Goal: Answer question/provide support: Share knowledge or assist other users

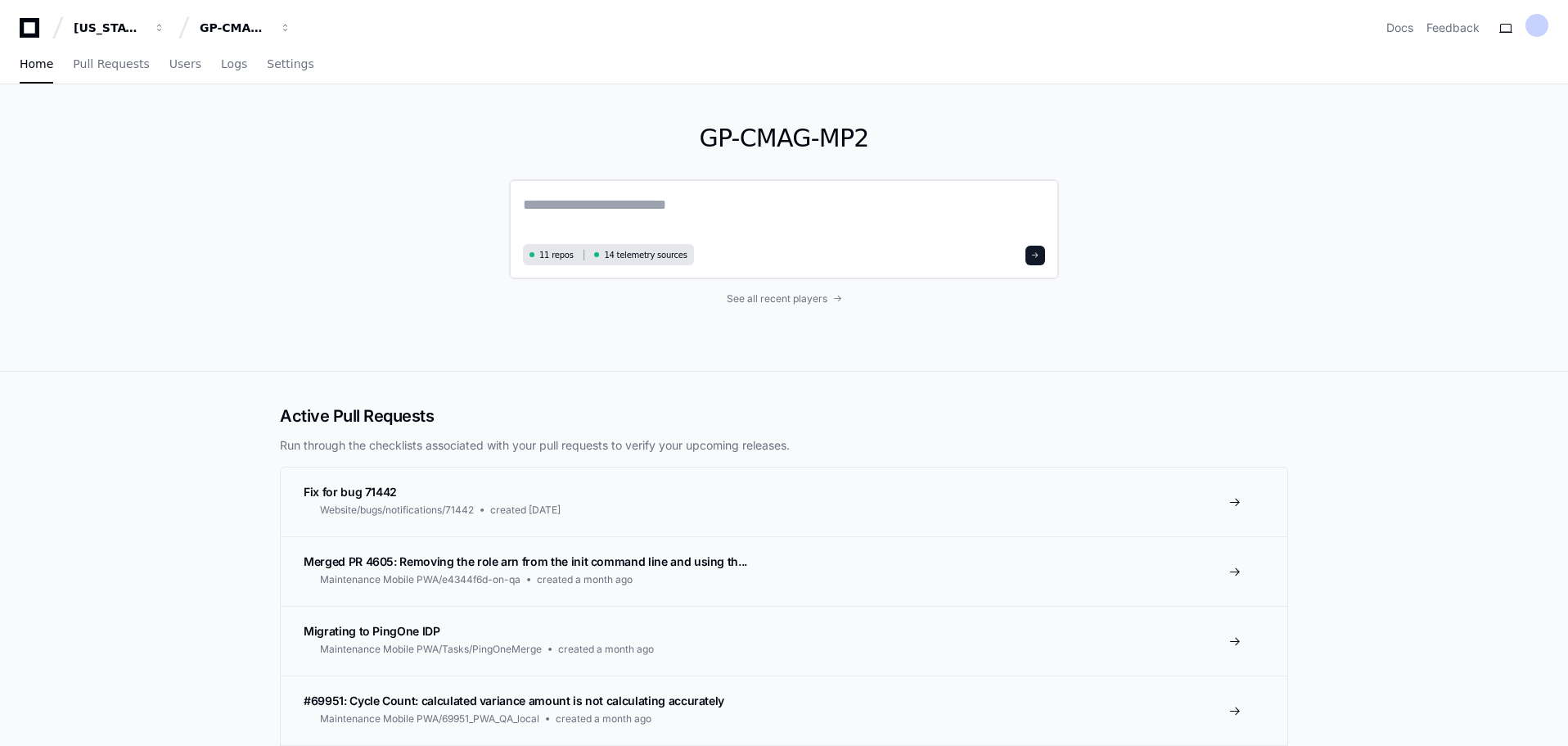
click at [568, 202] on textarea at bounding box center [784, 216] width 522 height 46
type textarea "**********"
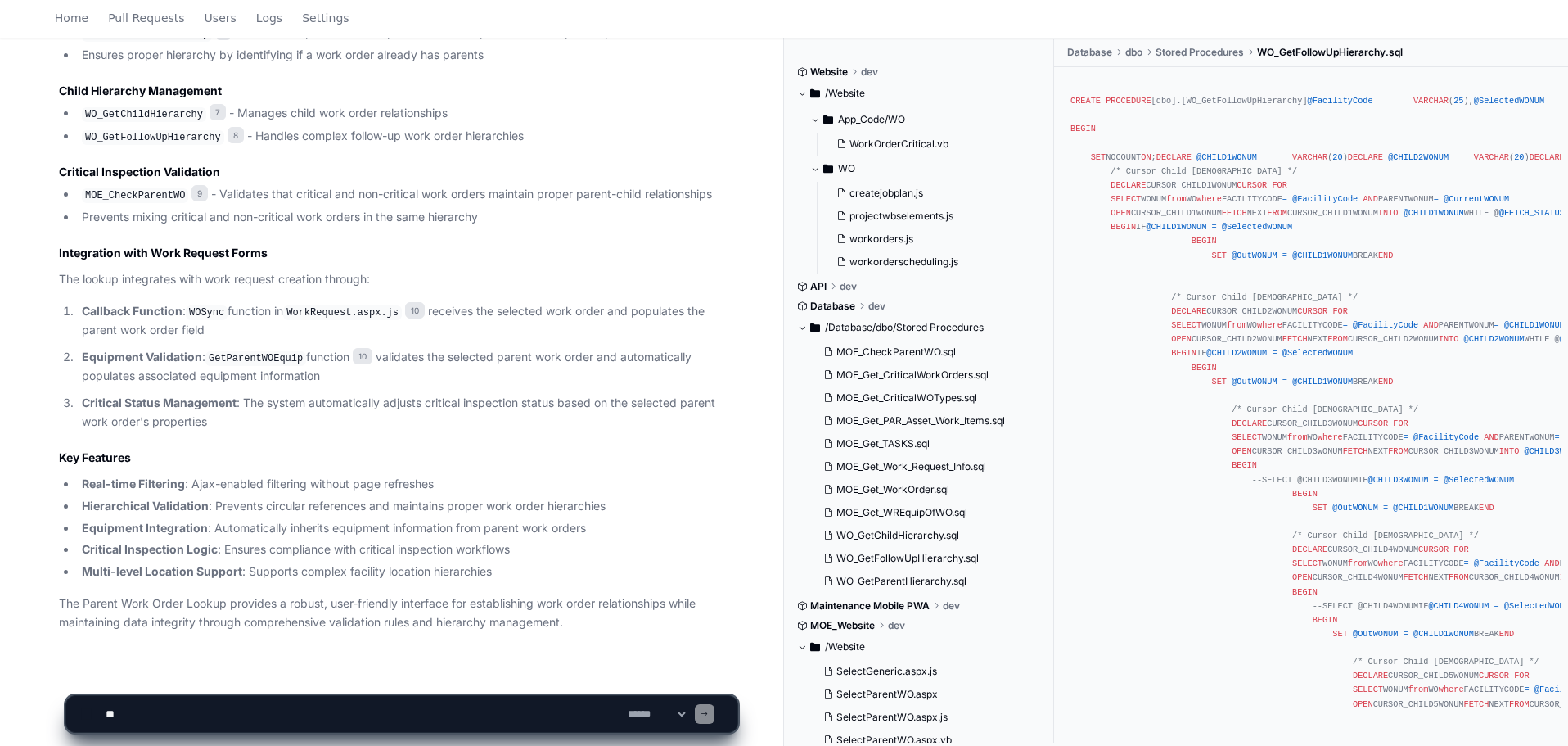
scroll to position [1509, 0]
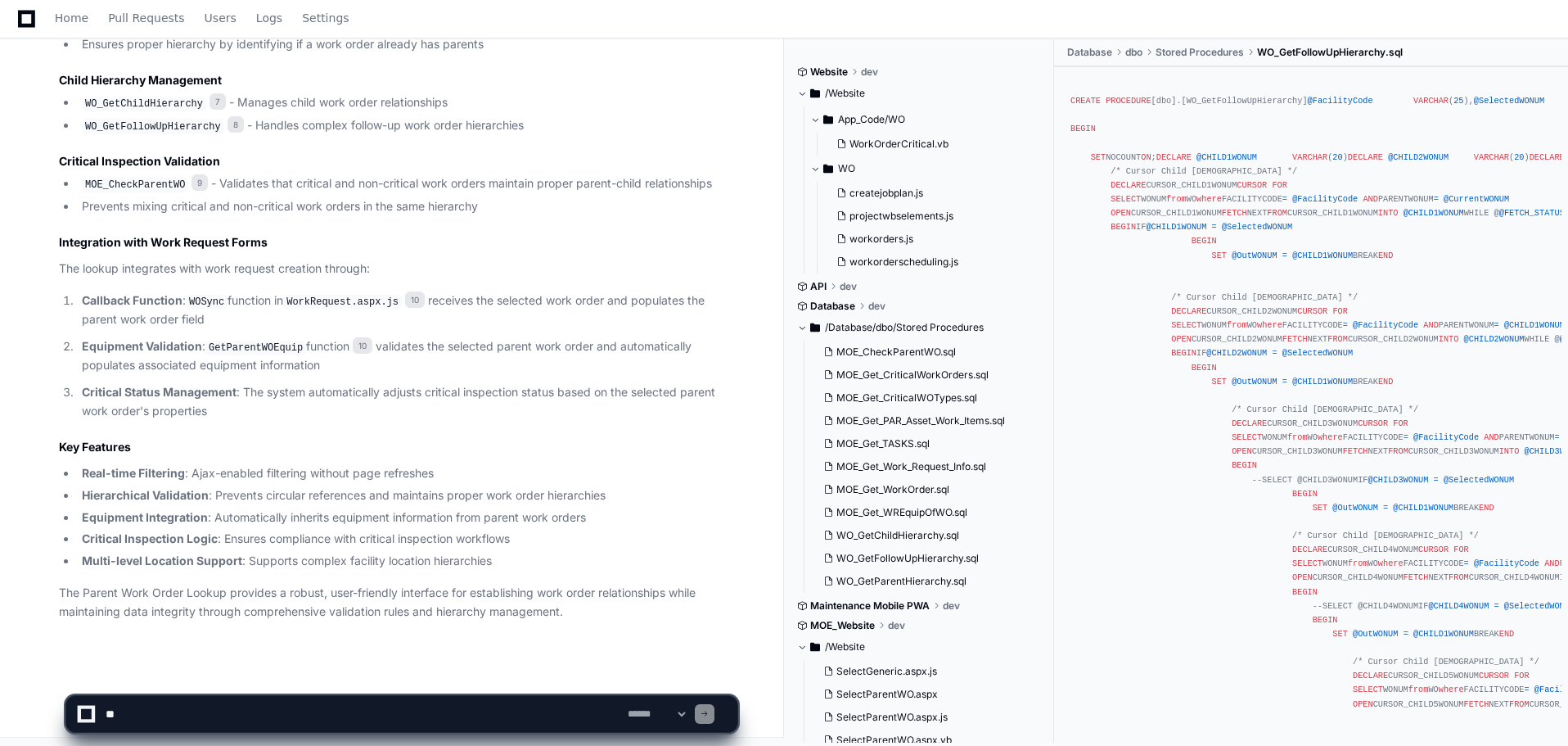
click at [175, 709] on textarea at bounding box center [363, 714] width 522 height 36
type textarea "**********"
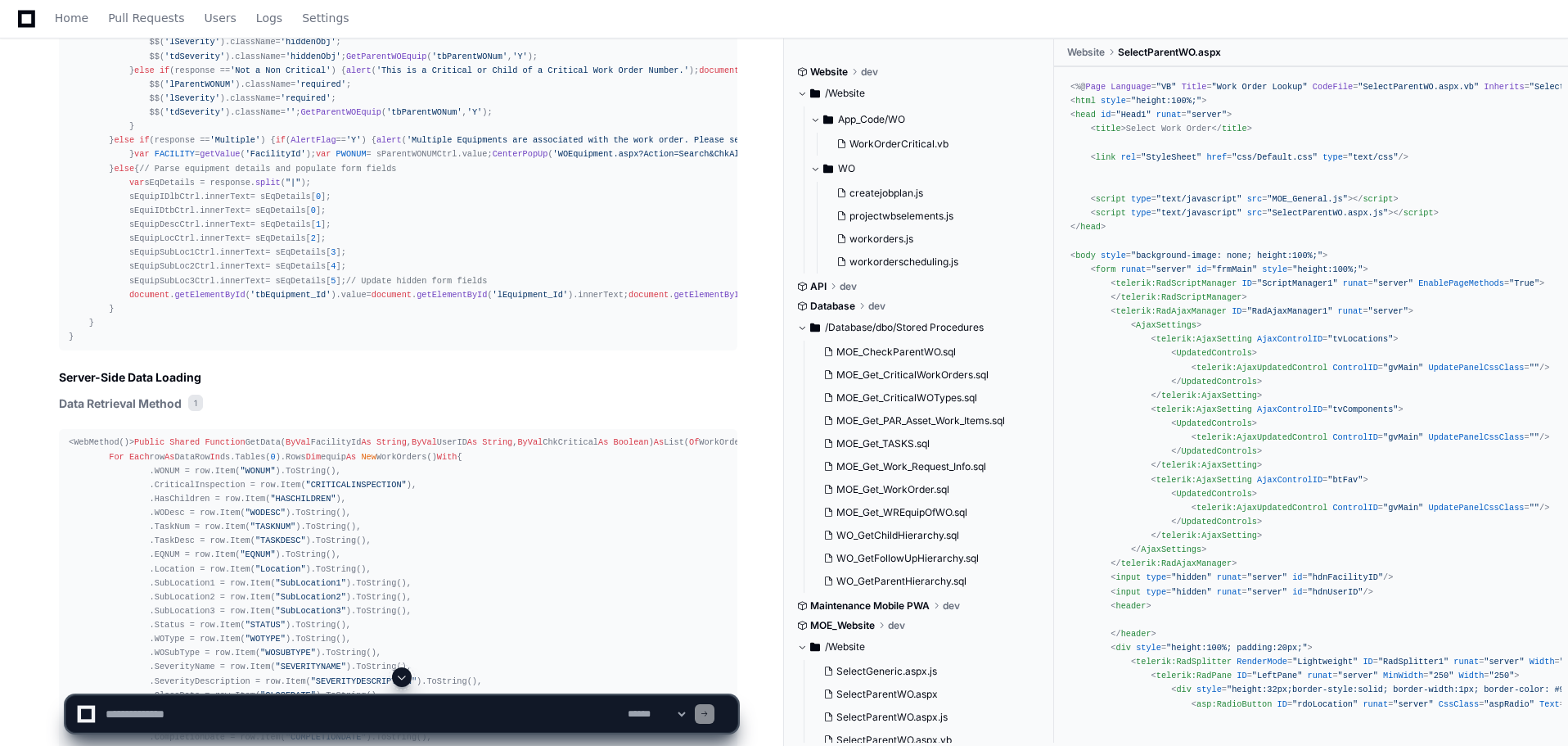
scroll to position [3265, 0]
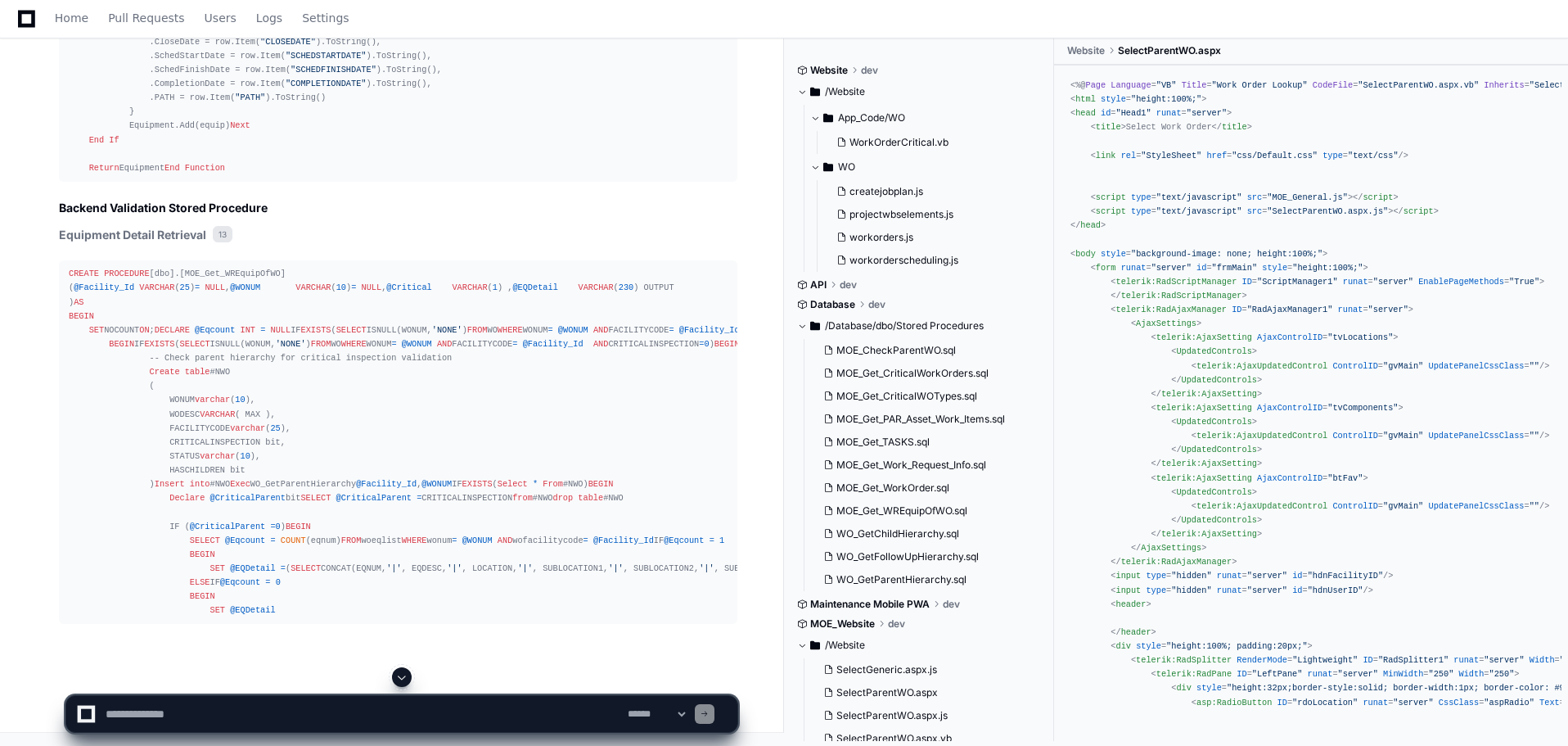
scroll to position [4575, 0]
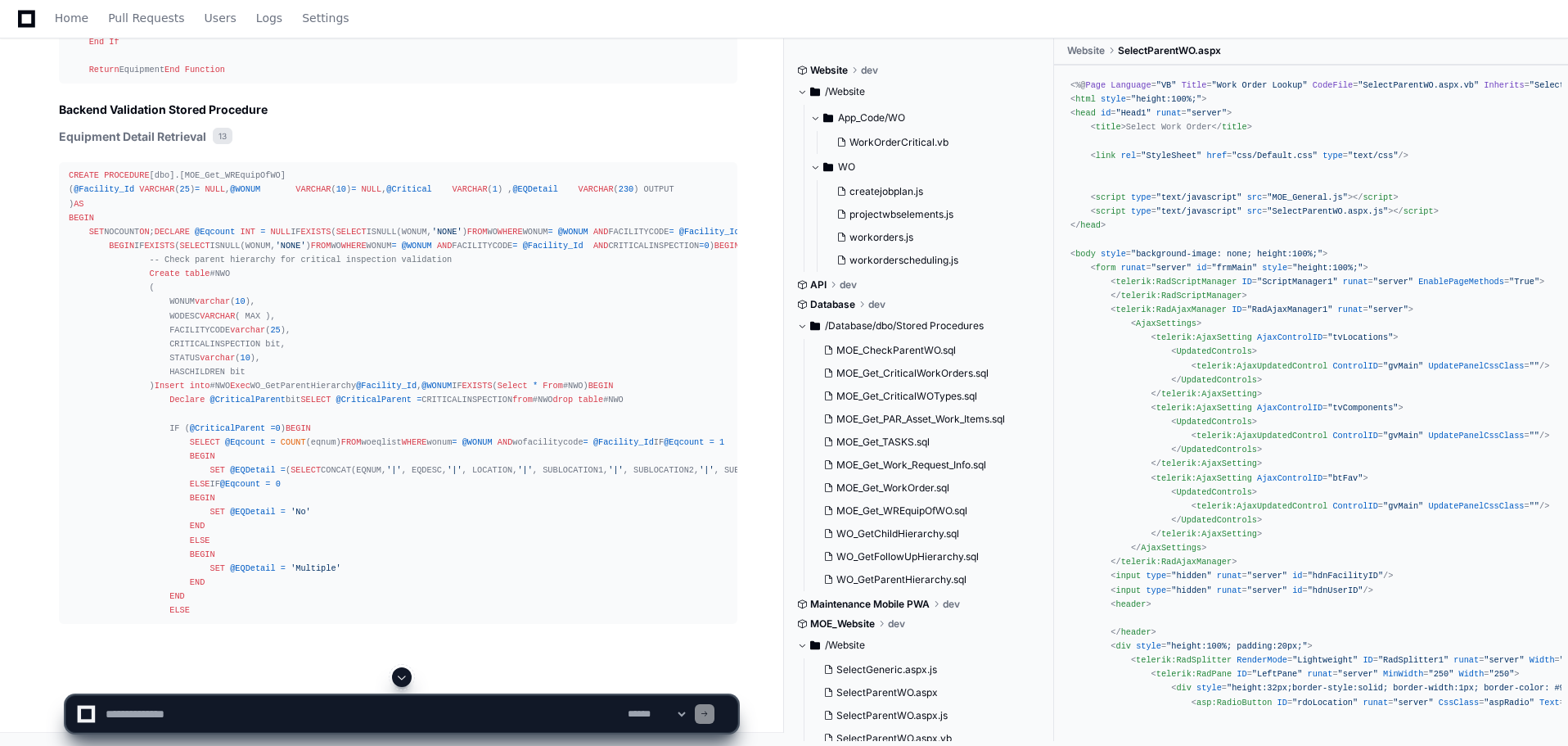
click at [133, 718] on textarea at bounding box center [363, 714] width 522 height 36
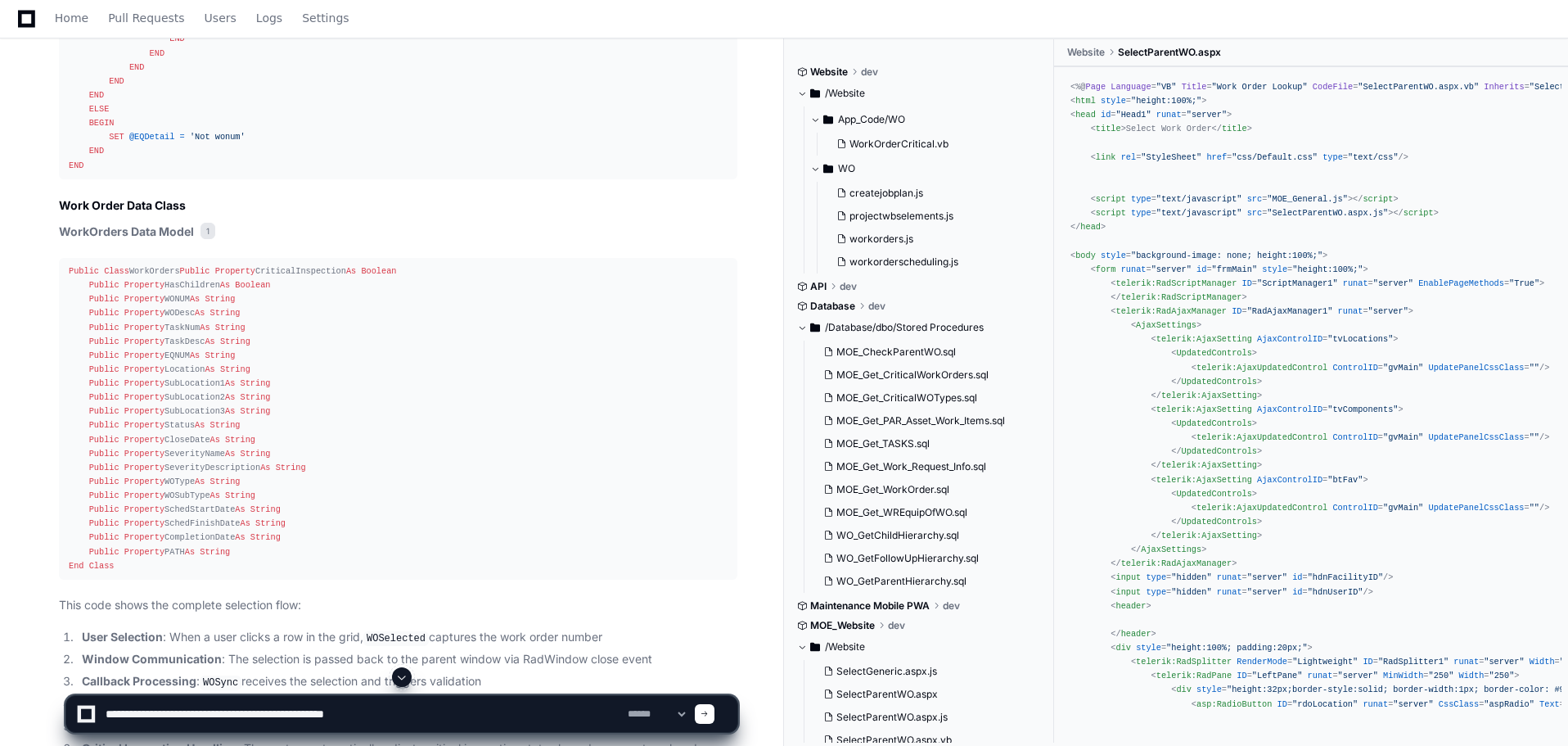
paste textarea "**********"
click at [586, 712] on textarea at bounding box center [363, 714] width 522 height 36
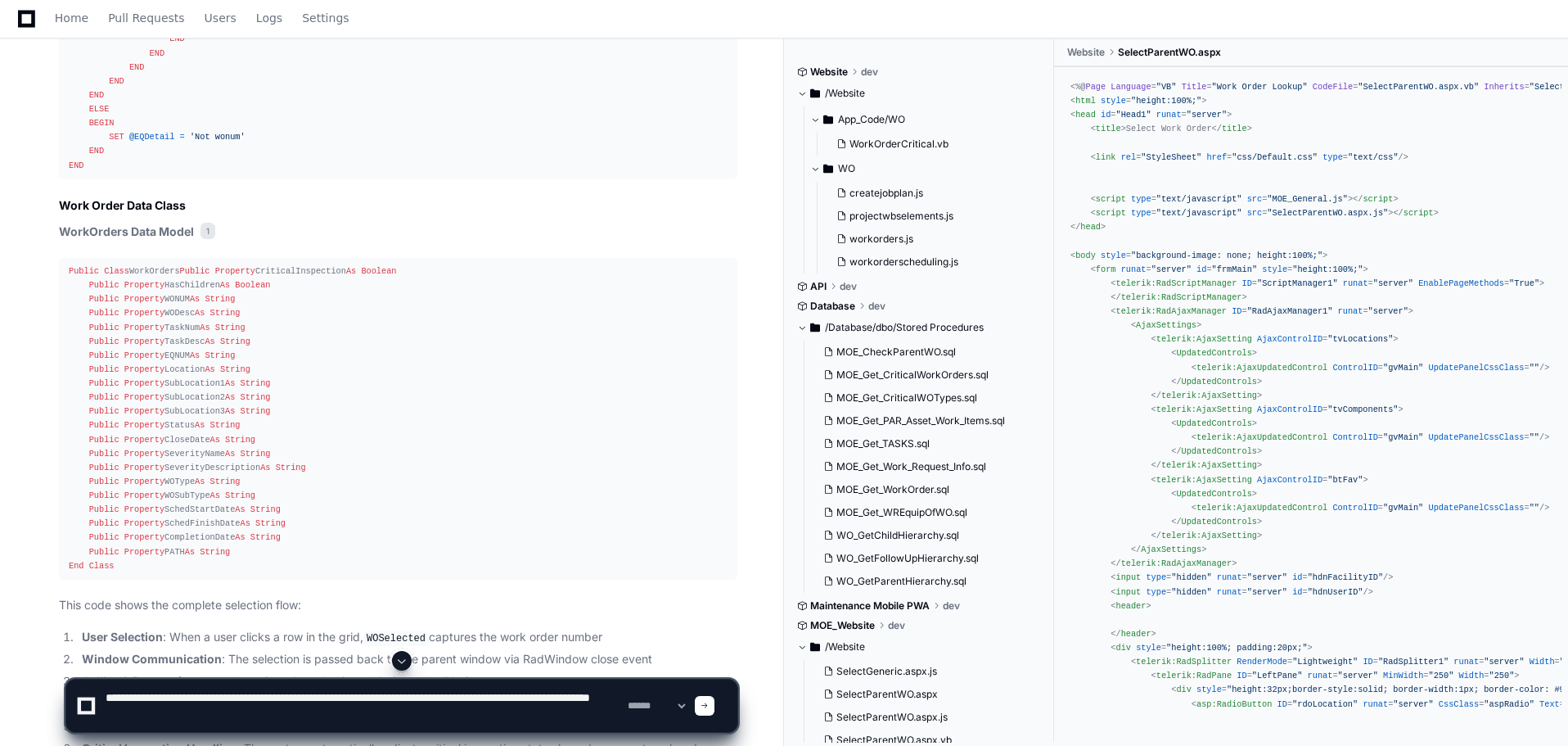
paste textarea "**********"
click at [273, 708] on textarea at bounding box center [363, 706] width 522 height 52
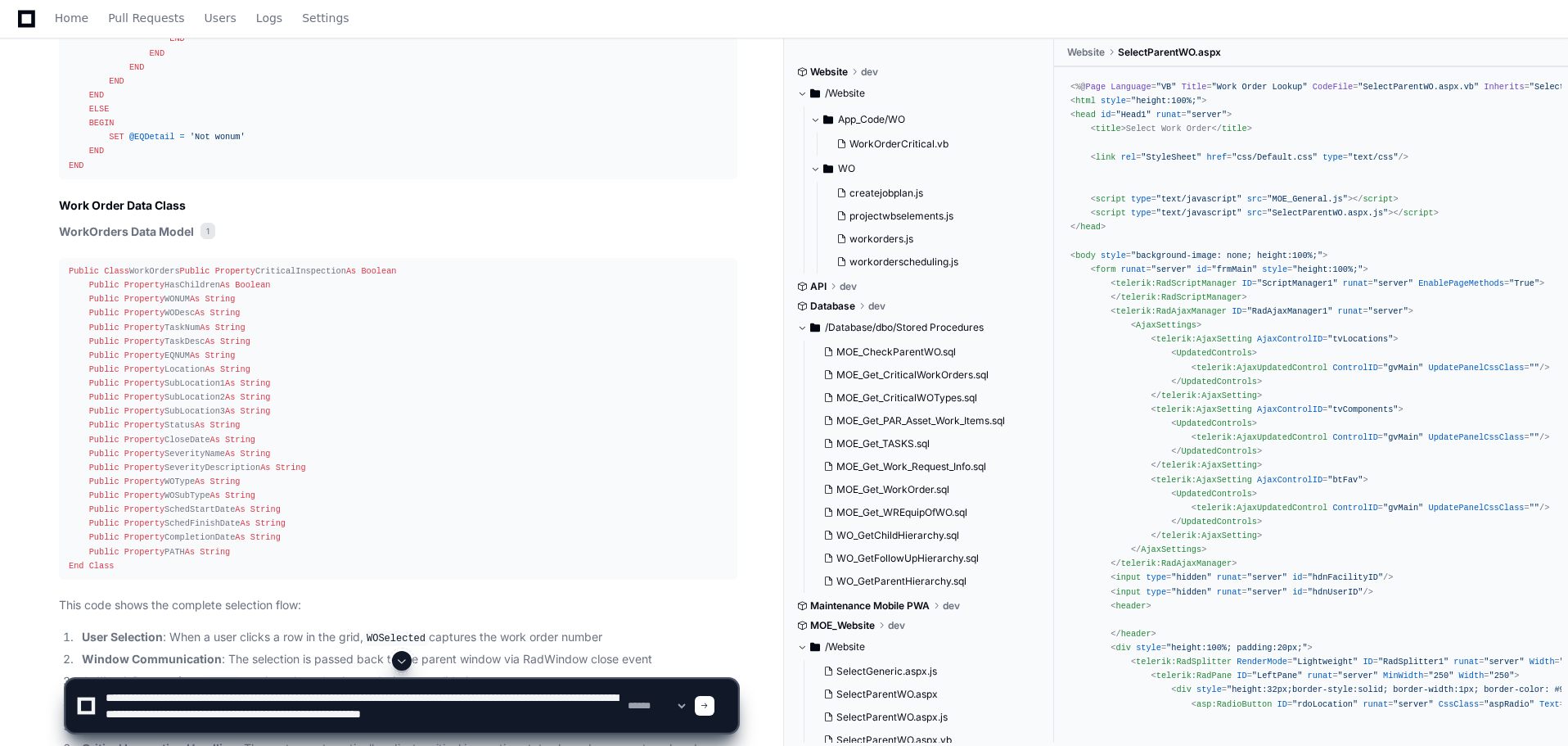
click at [273, 708] on textarea at bounding box center [363, 706] width 522 height 52
drag, startPoint x: 418, startPoint y: 688, endPoint x: 509, endPoint y: 690, distance: 91.0
click at [509, 690] on textarea at bounding box center [363, 706] width 522 height 52
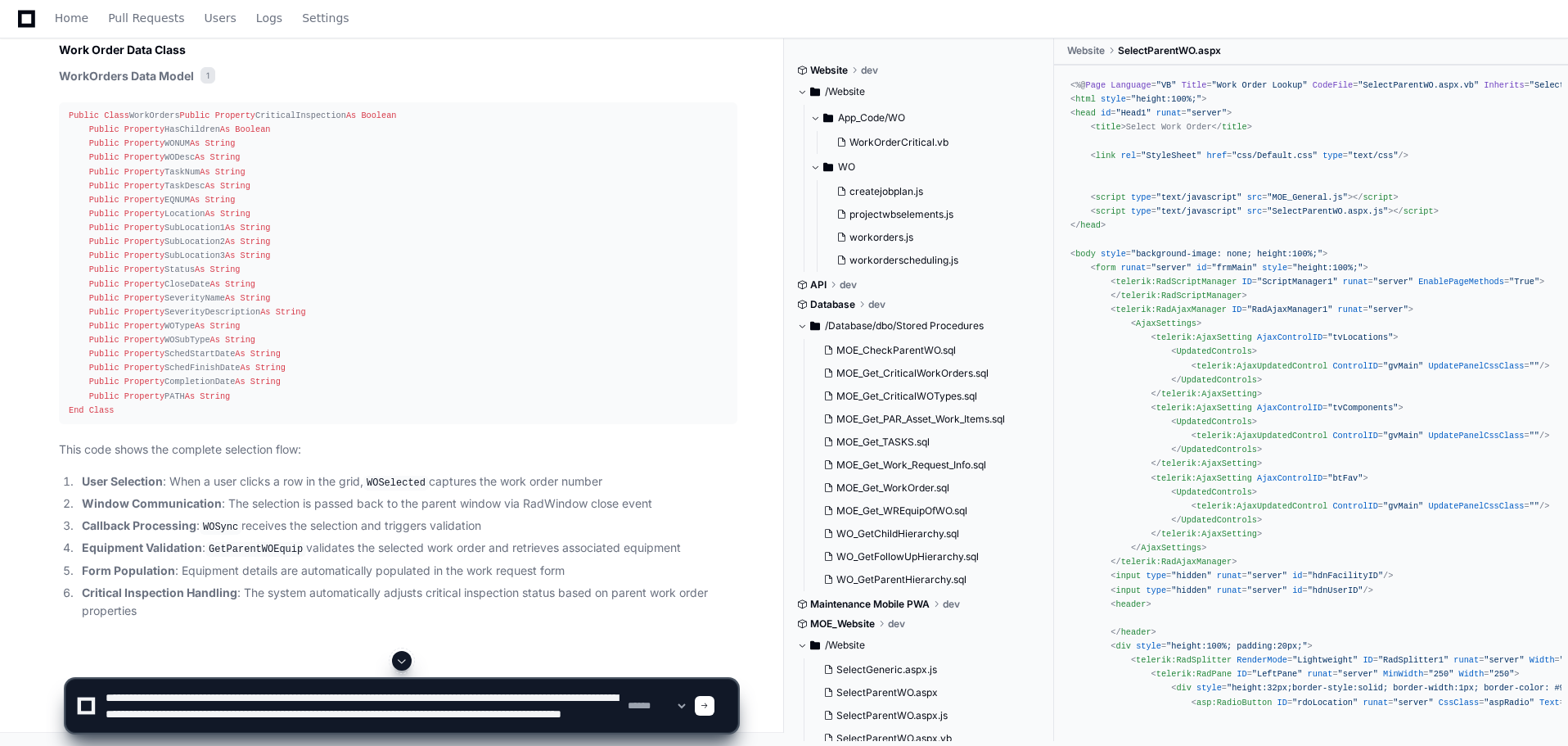
scroll to position [17, 0]
click at [296, 700] on textarea at bounding box center [363, 706] width 522 height 52
click at [272, 704] on textarea at bounding box center [363, 706] width 522 height 52
click at [299, 697] on textarea at bounding box center [363, 706] width 522 height 52
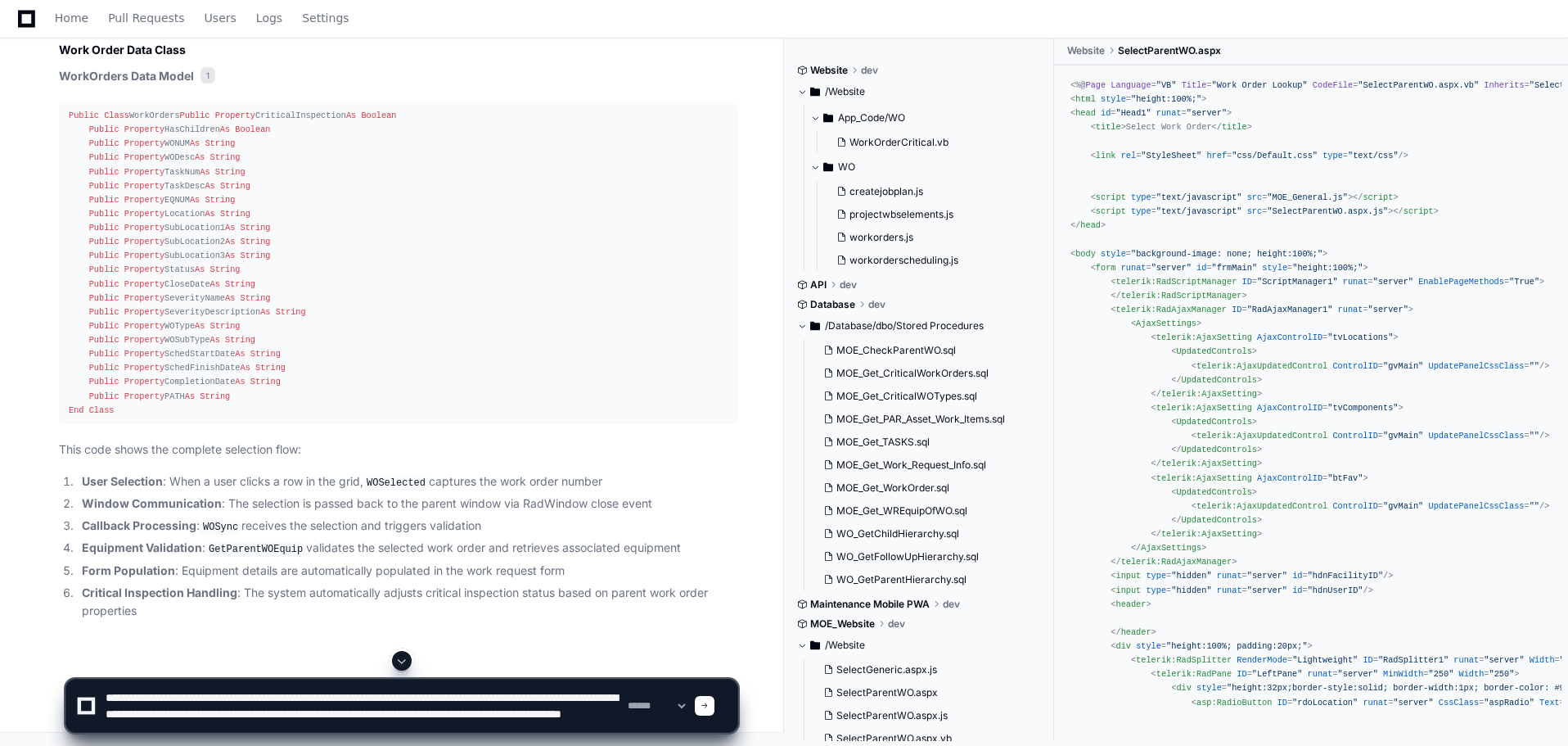
click at [299, 698] on textarea at bounding box center [363, 706] width 522 height 52
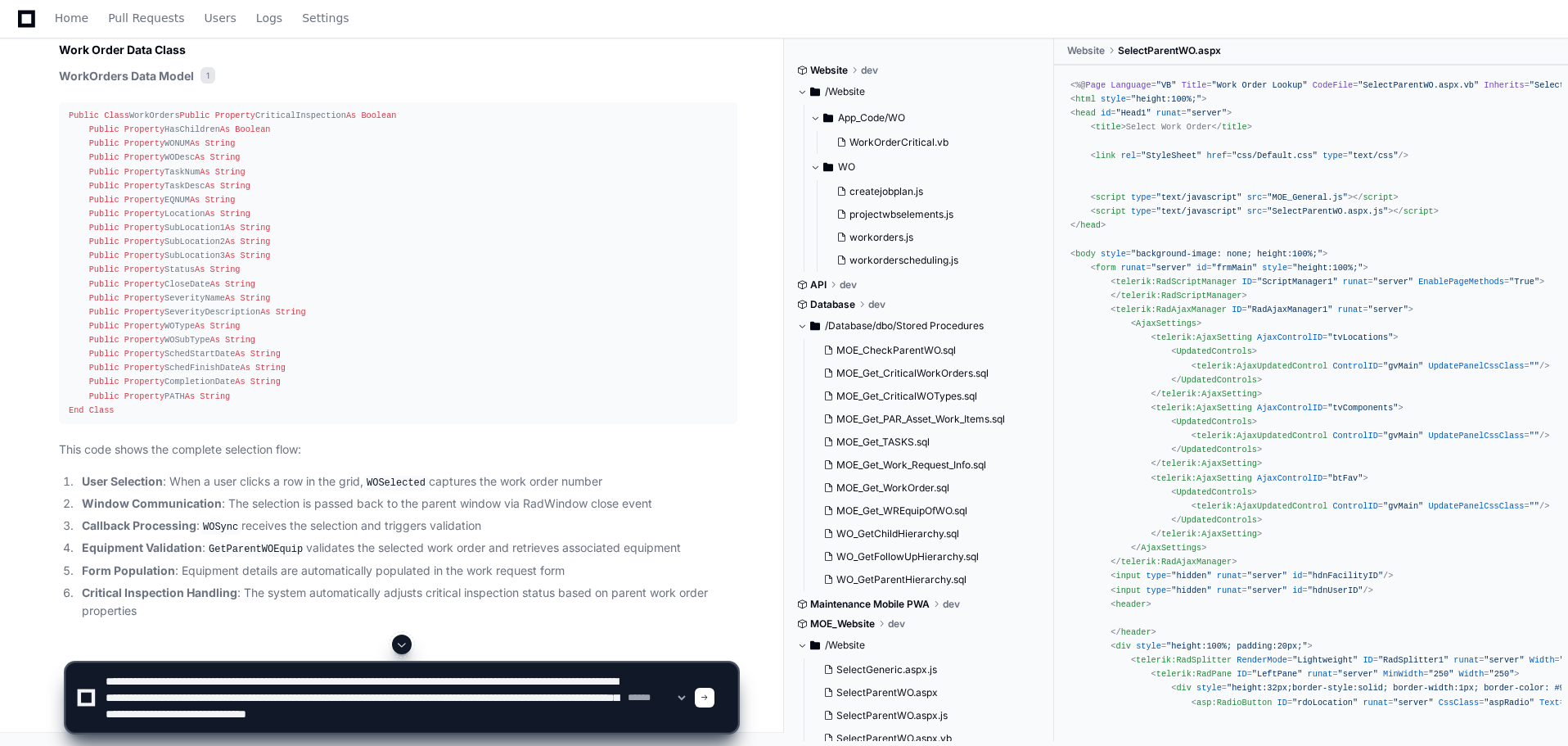
paste textarea "**********"
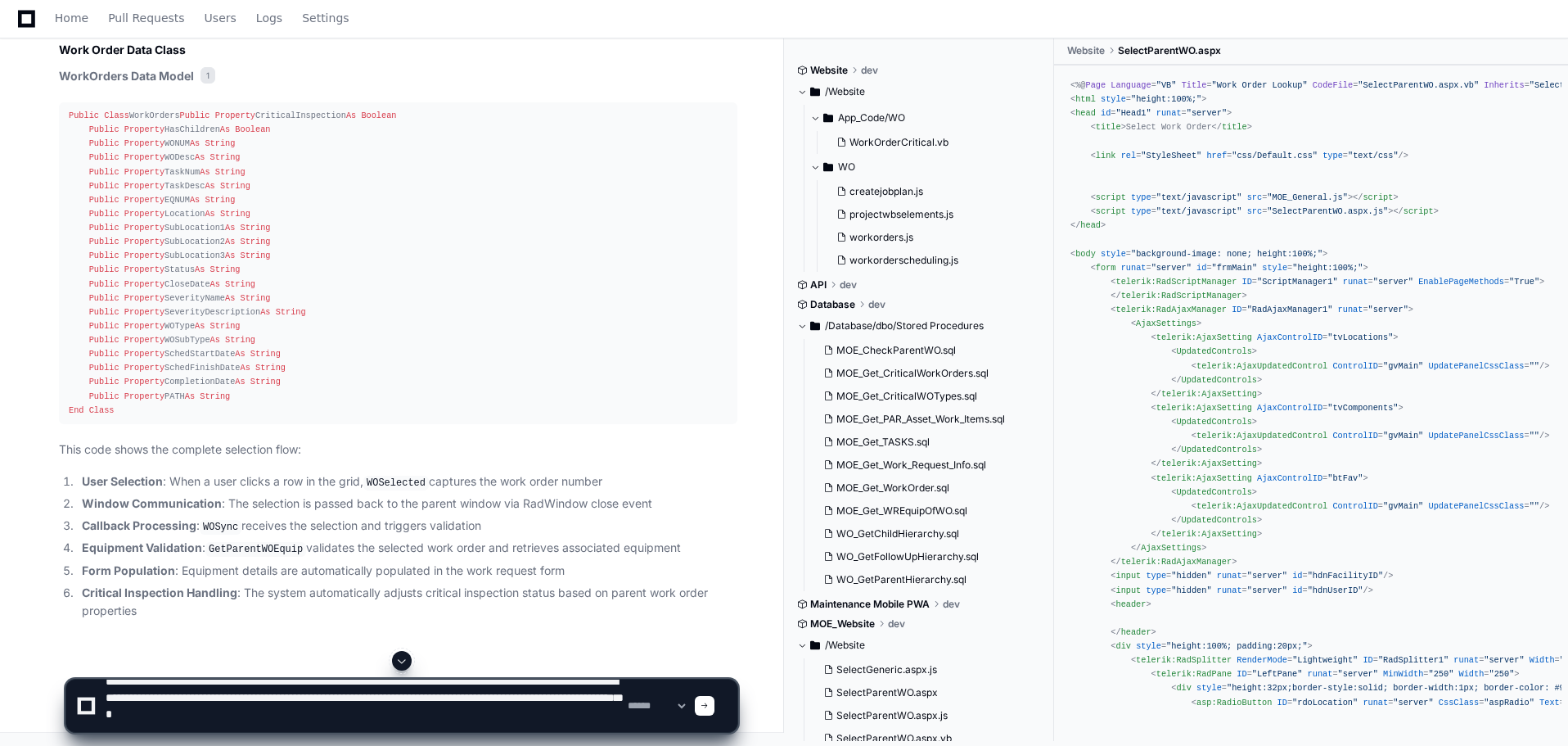
scroll to position [5, 0]
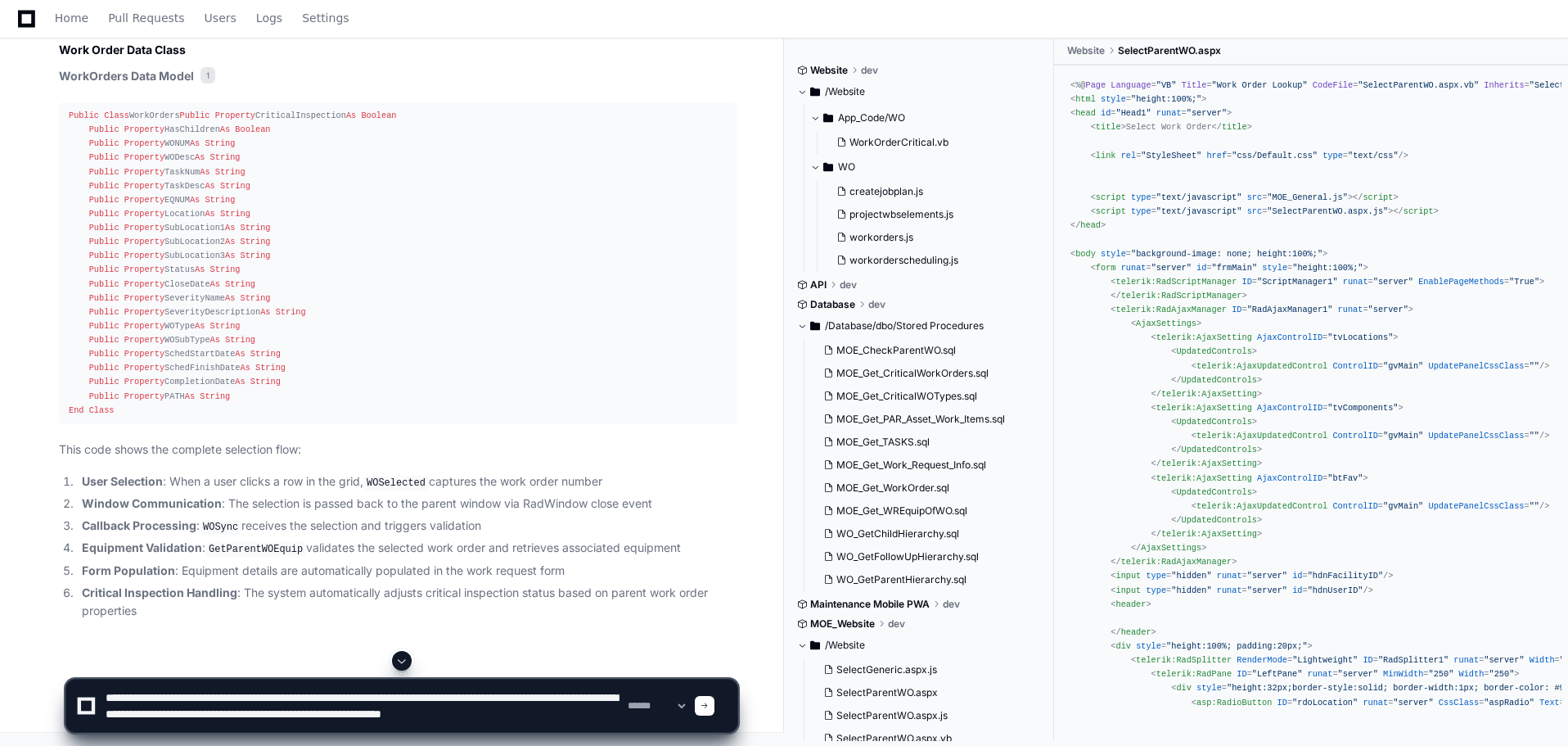
click at [452, 713] on textarea at bounding box center [363, 706] width 522 height 52
type textarea "**********"
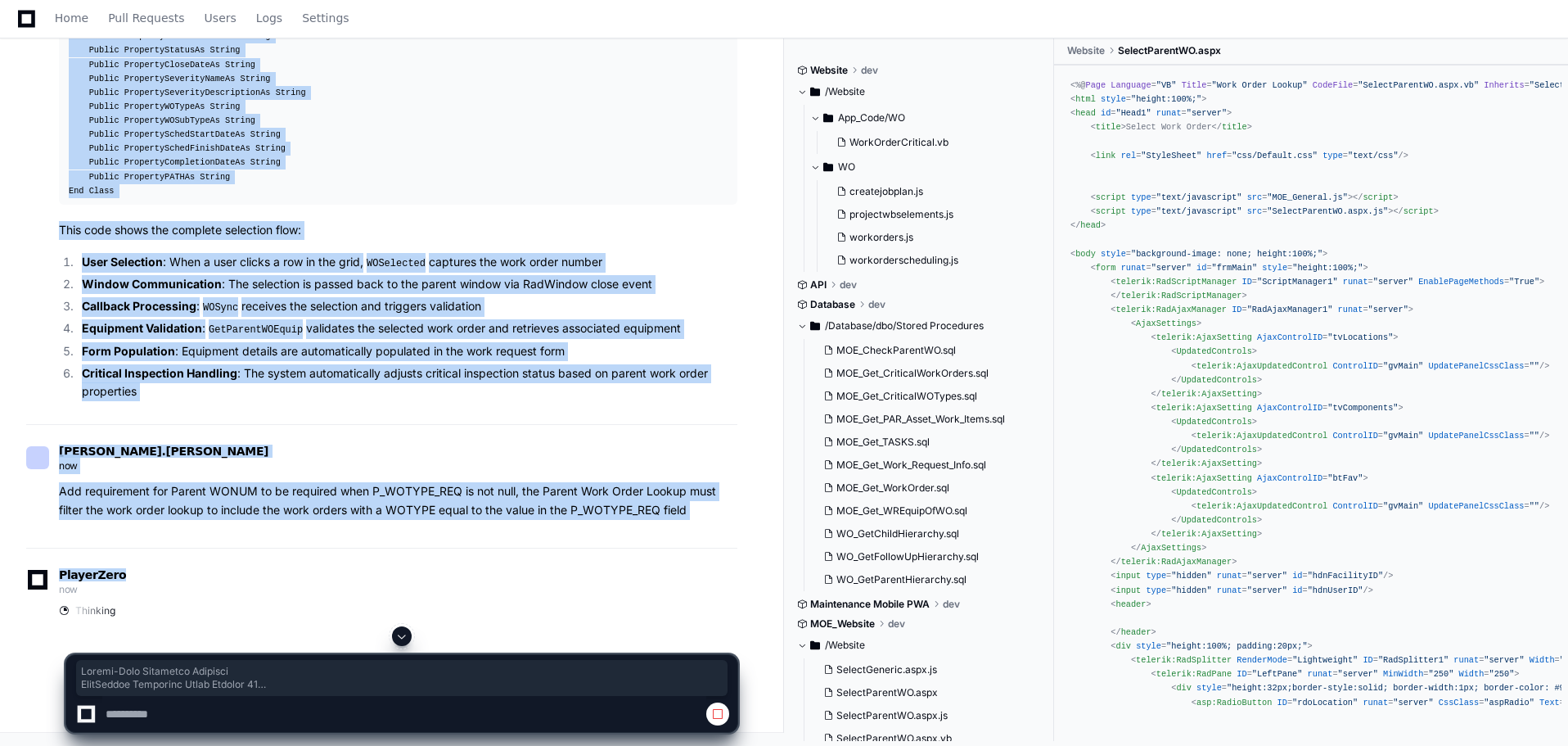
scroll to position [6376, 0]
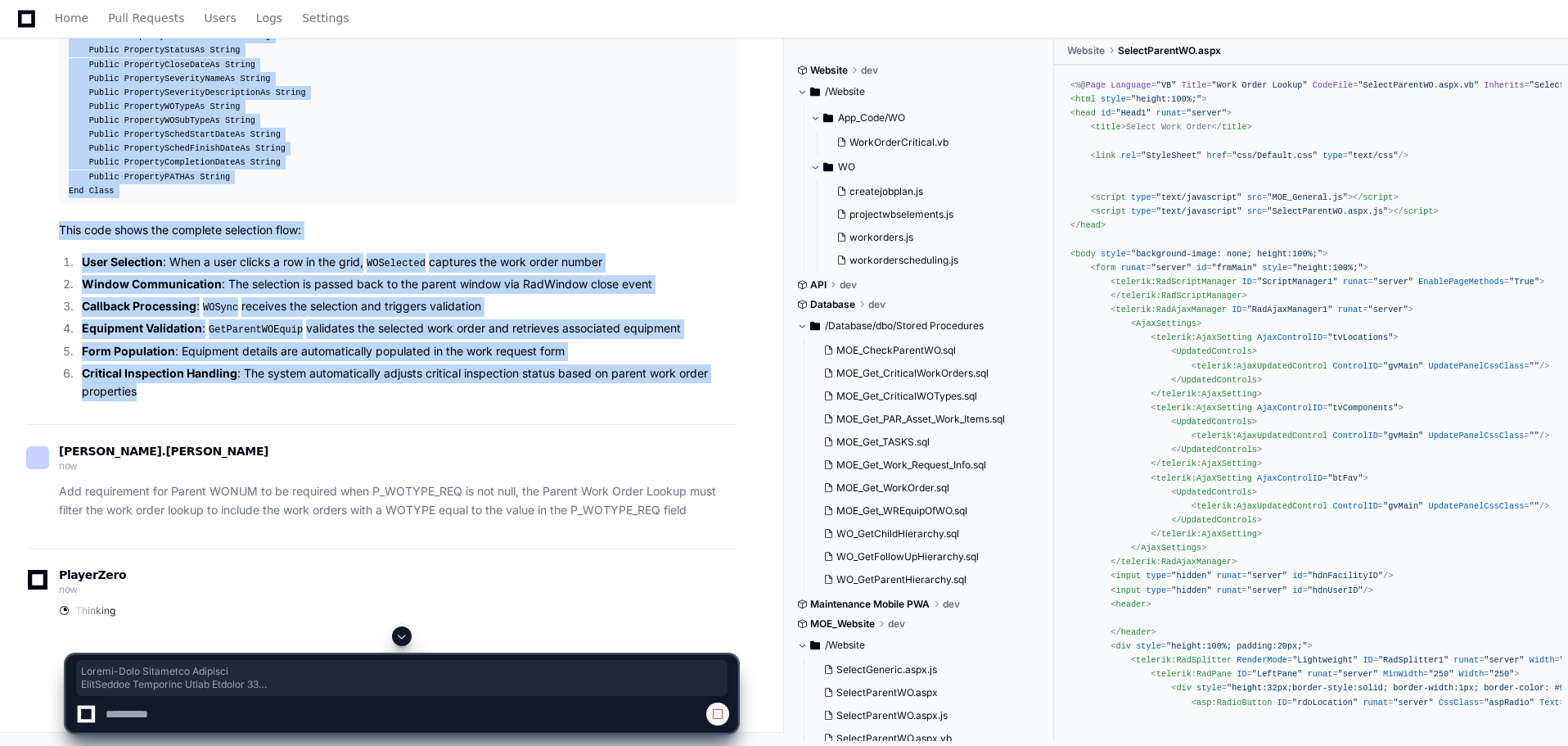
drag, startPoint x: 61, startPoint y: 369, endPoint x: 328, endPoint y: 457, distance: 281.1
copy article "Client-Side Selection Handling JavaScript Selection Event Handler 11 function W…"
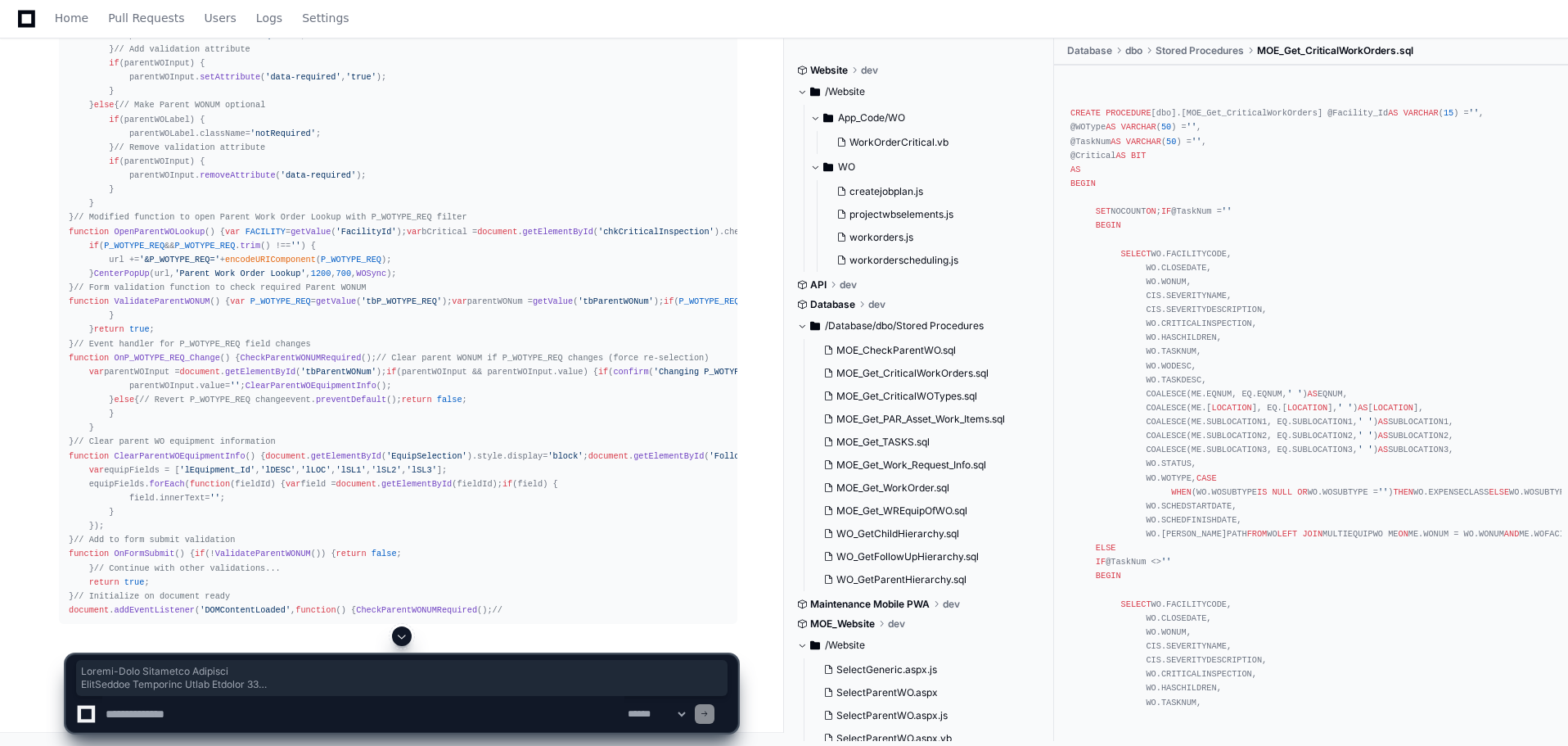
scroll to position [10826, 0]
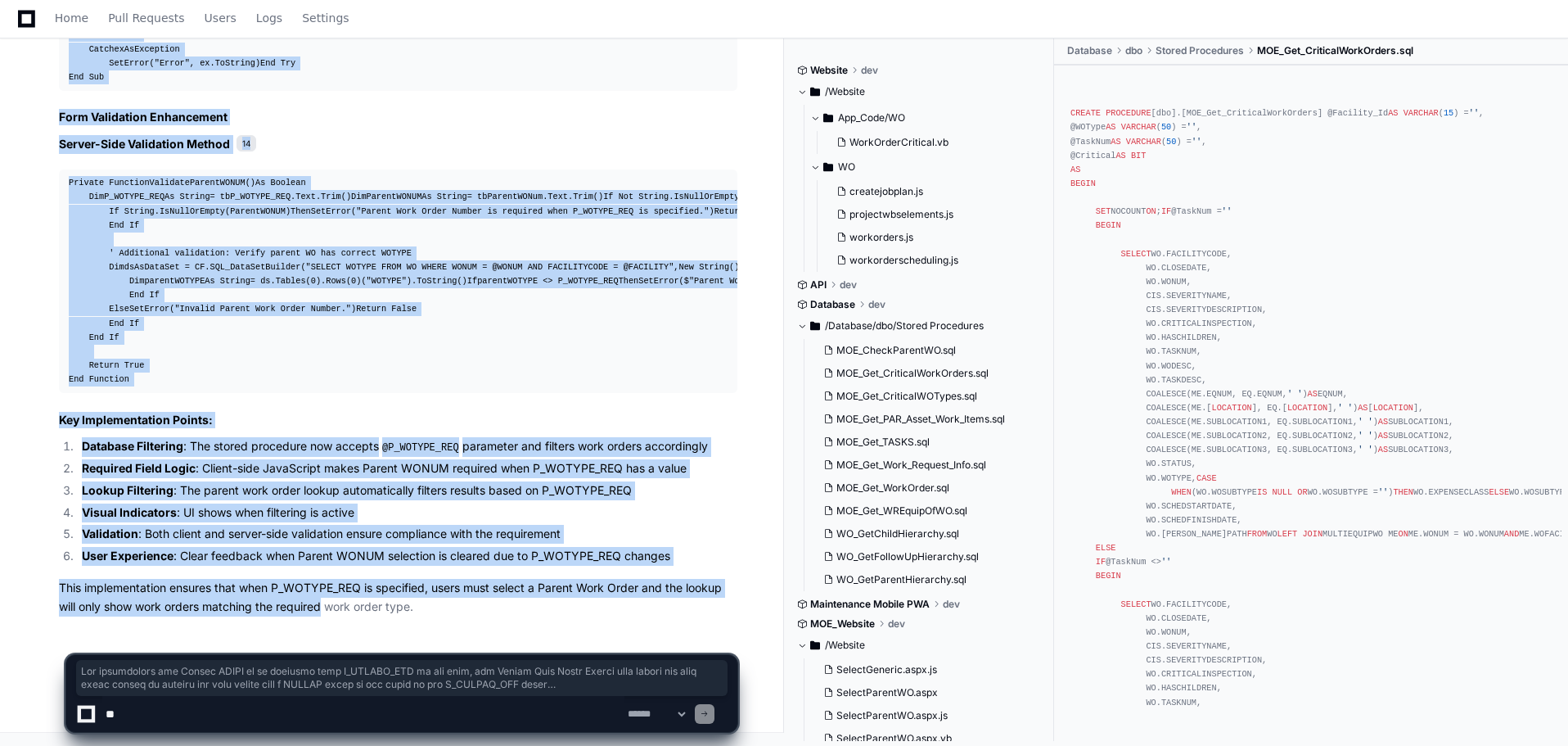
scroll to position [12377, 0]
drag, startPoint x: 60, startPoint y: 361, endPoint x: 422, endPoint y: 618, distance: 444.0
copy div "Add requirement for Parent WONUM to be required when P_WOTYPE_REQ is not null, …"
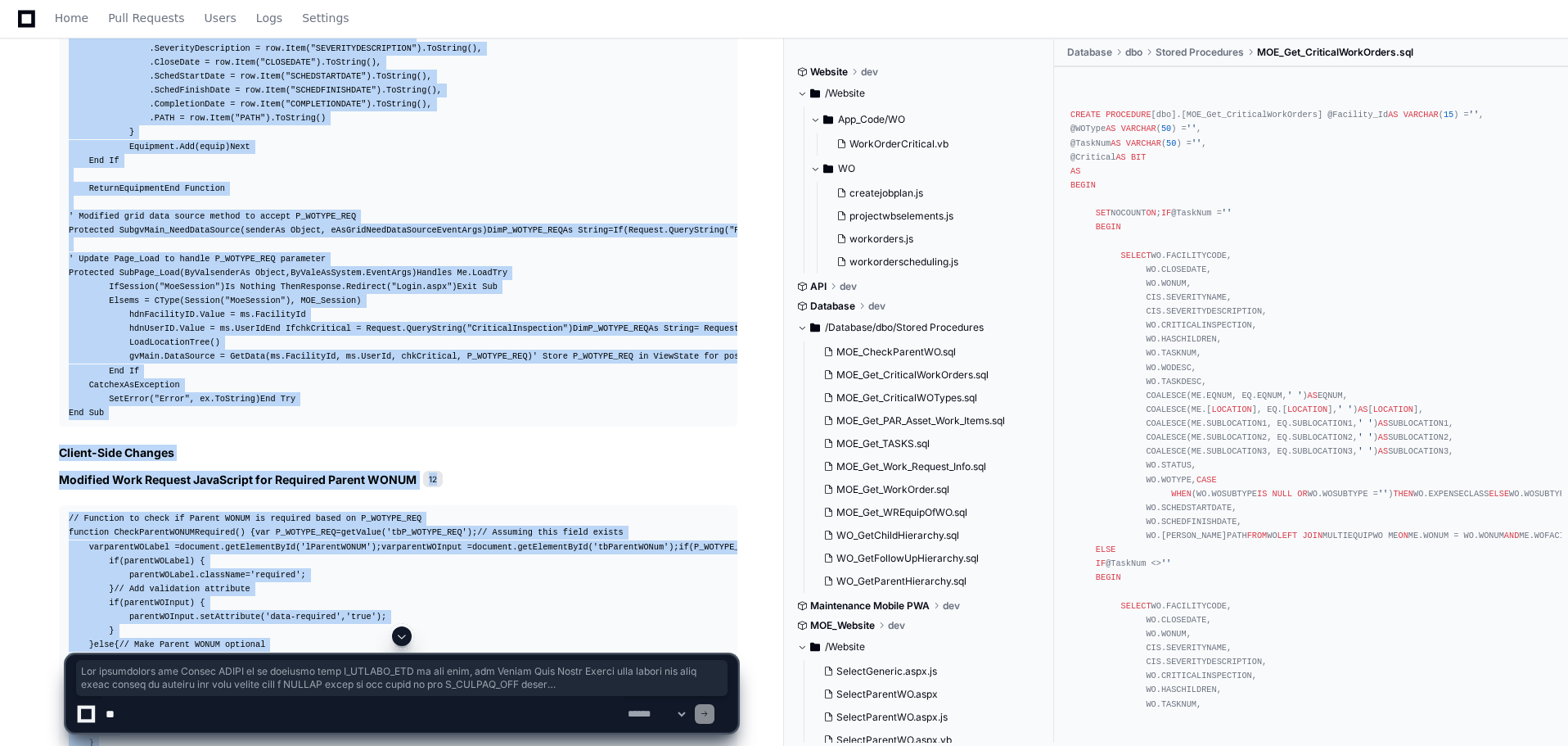
scroll to position [6809, 0]
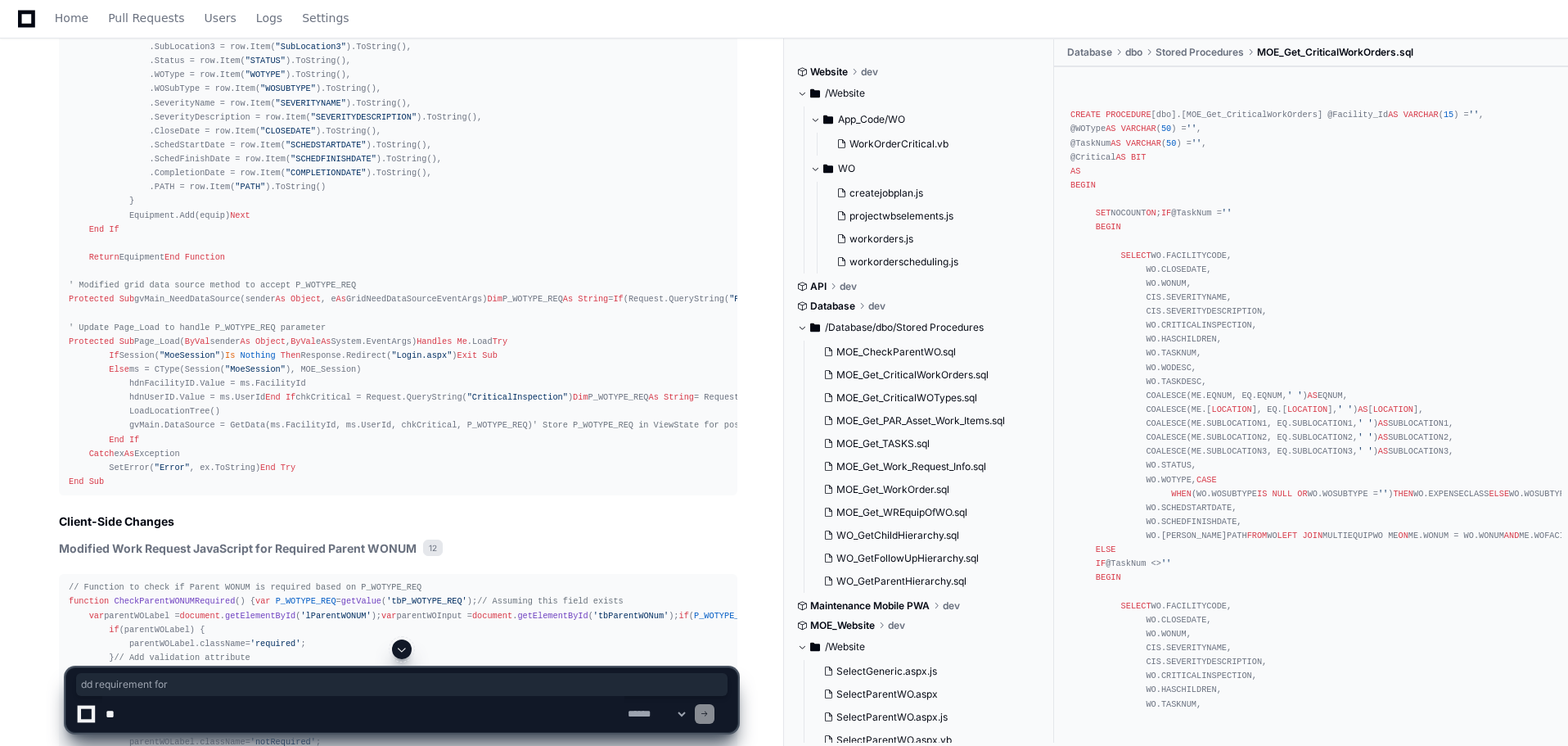
drag, startPoint x: 63, startPoint y: 115, endPoint x: 175, endPoint y: 121, distance: 112.2
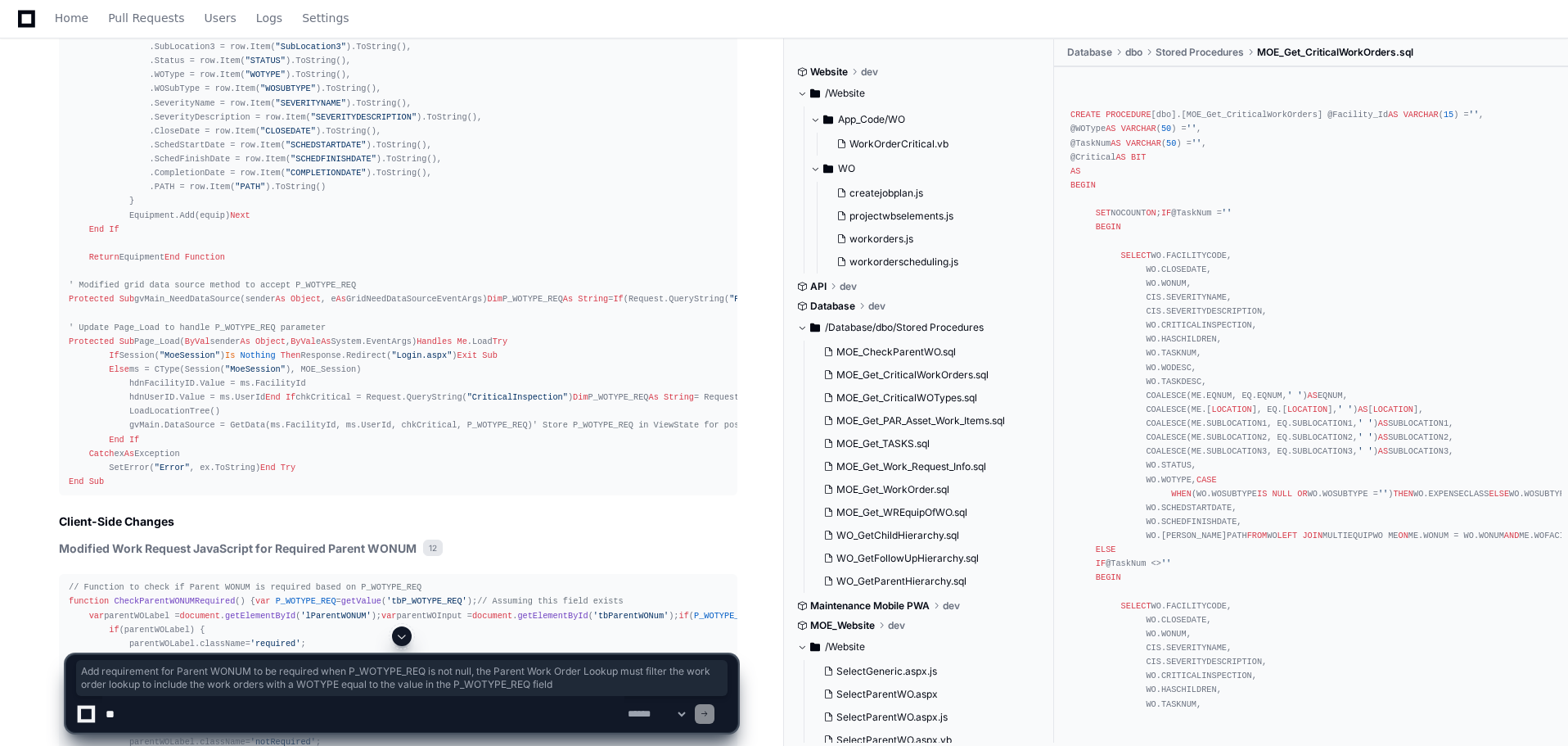
drag, startPoint x: 61, startPoint y: 113, endPoint x: 699, endPoint y: 141, distance: 638.6
copy p "Add requirement for Parent WONUM to be required when P_WOTYPE_REQ is not null, …"
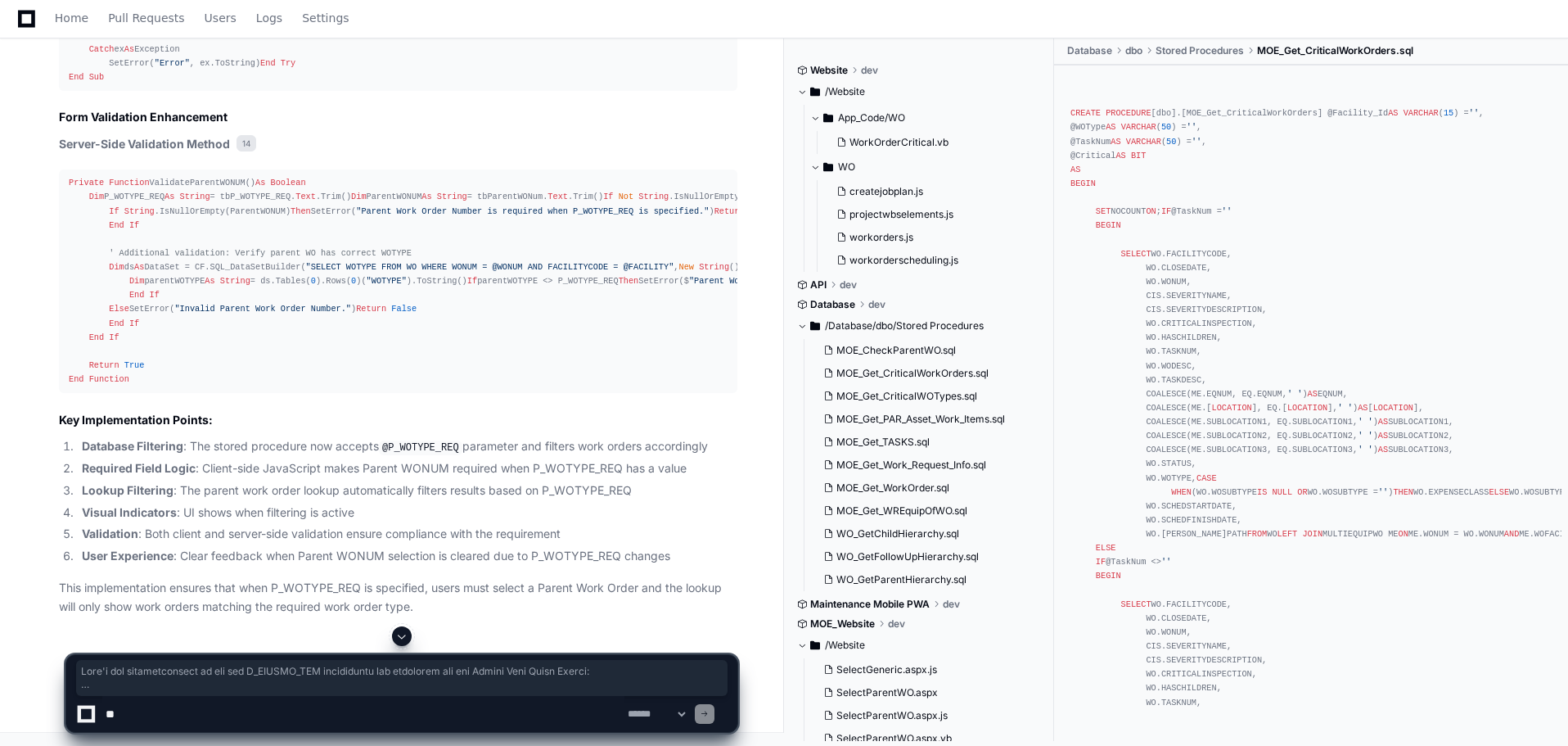
drag, startPoint x: 60, startPoint y: 364, endPoint x: 173, endPoint y: 619, distance: 278.9
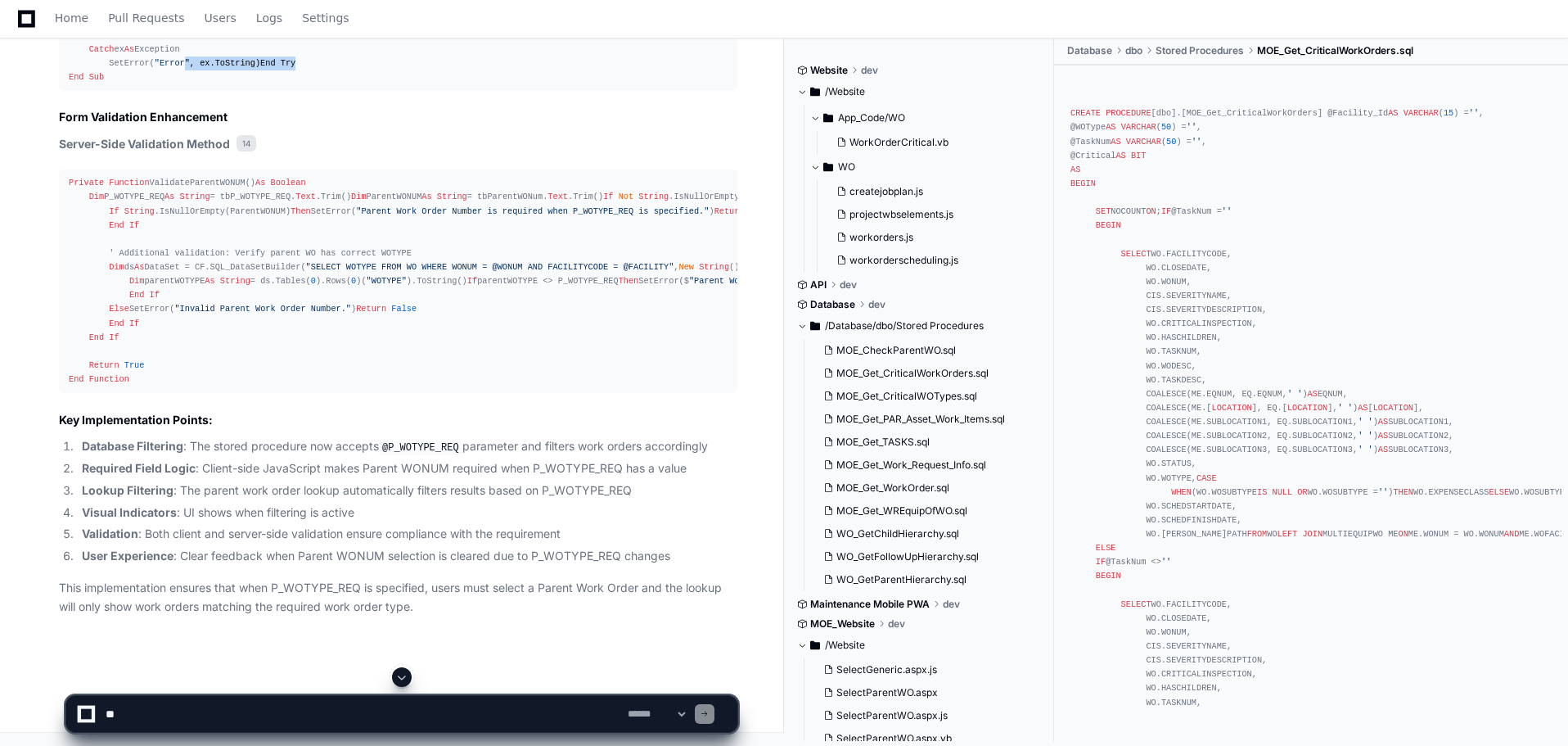
drag, startPoint x: 176, startPoint y: 619, endPoint x: 237, endPoint y: 592, distance: 66.7
click at [177, 85] on div "Protected Sub Page_Load( ByVal sender As Object , ByVal e As System.EventArgs) …" at bounding box center [399, 14] width 659 height 140
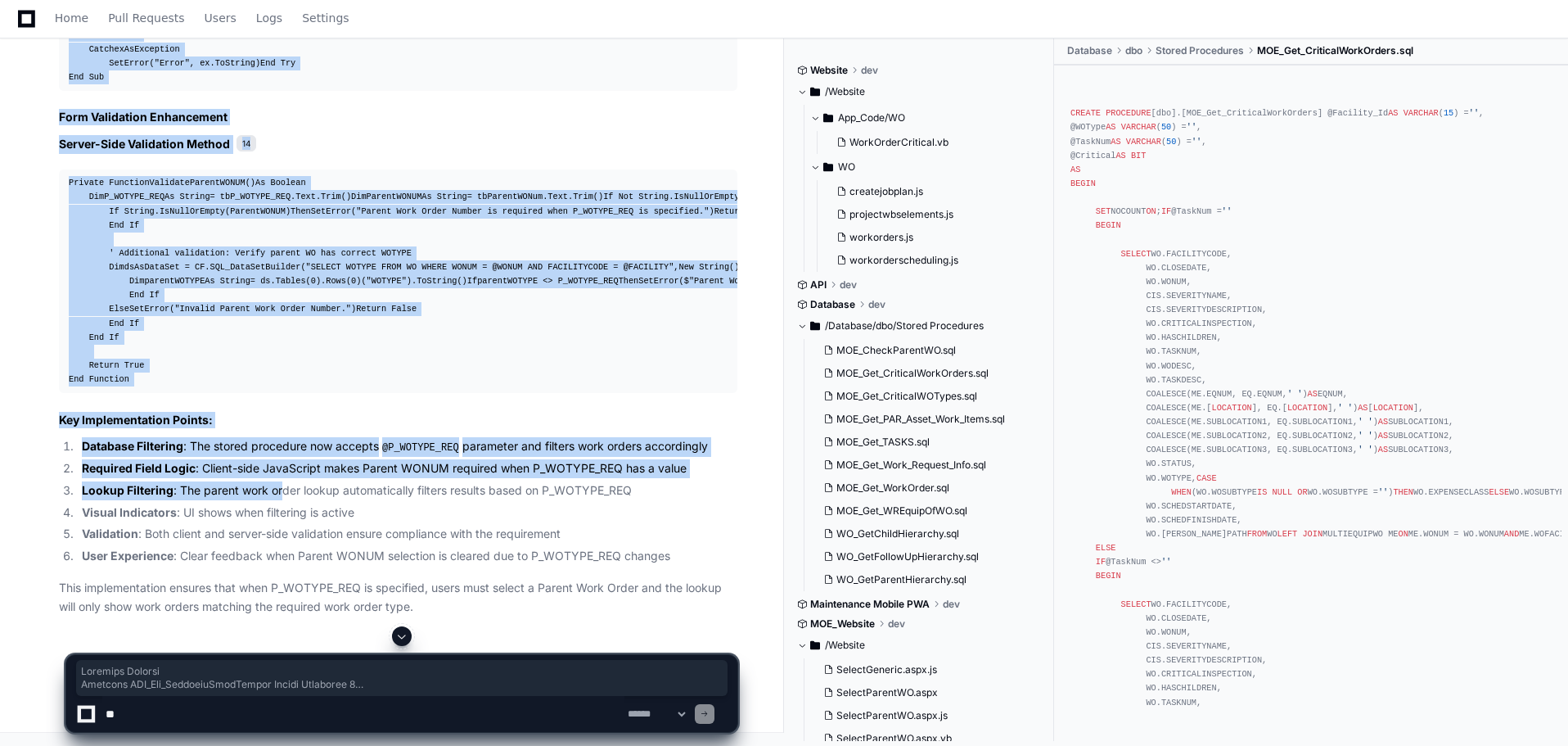
scroll to position [12377, 0]
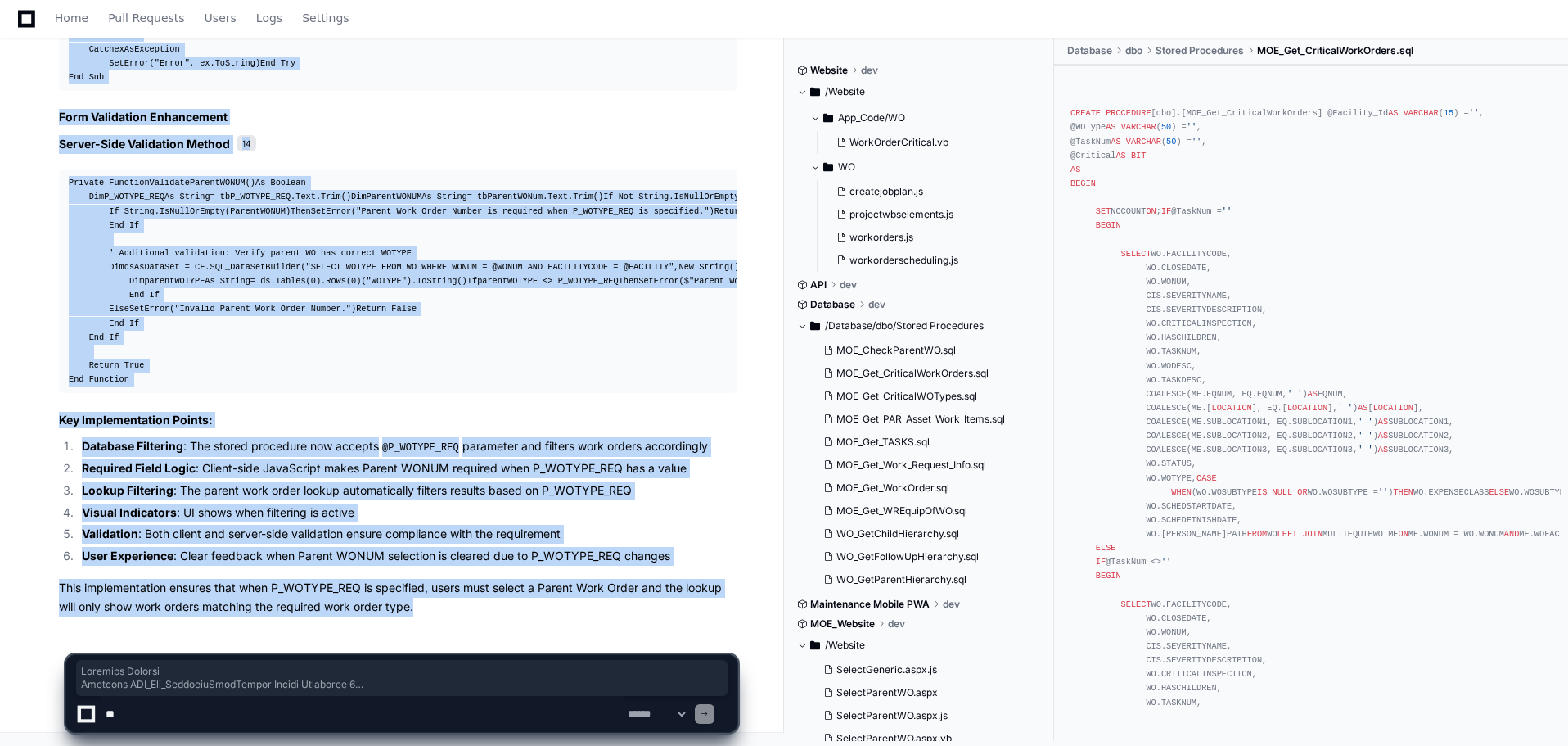
drag, startPoint x: 58, startPoint y: 236, endPoint x: 427, endPoint y: 606, distance: 522.6
copy article "Database Changes Modified MOE_Get_CriticalWorkOrders Stored Procedure 3 CREATE …"
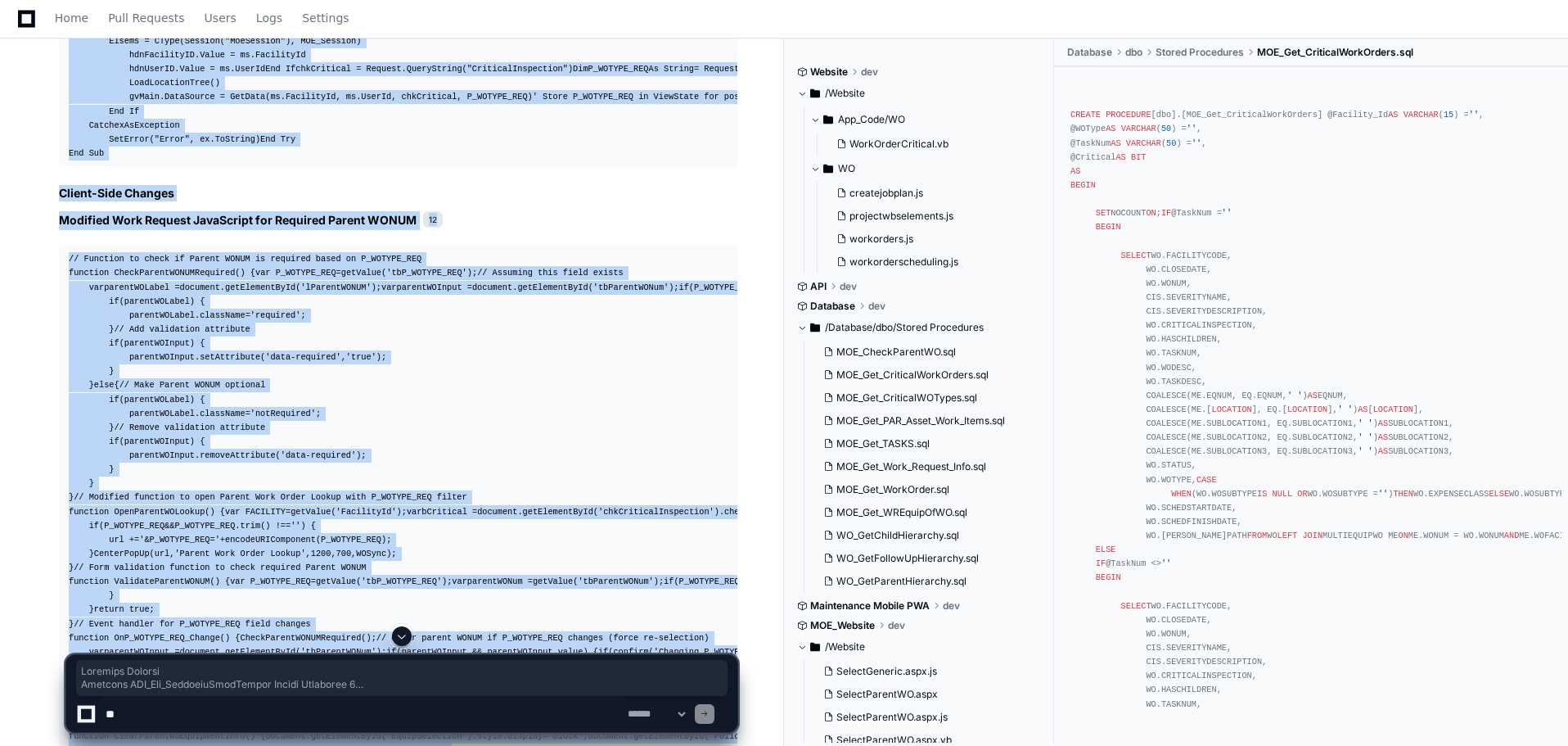
scroll to position [6891, 0]
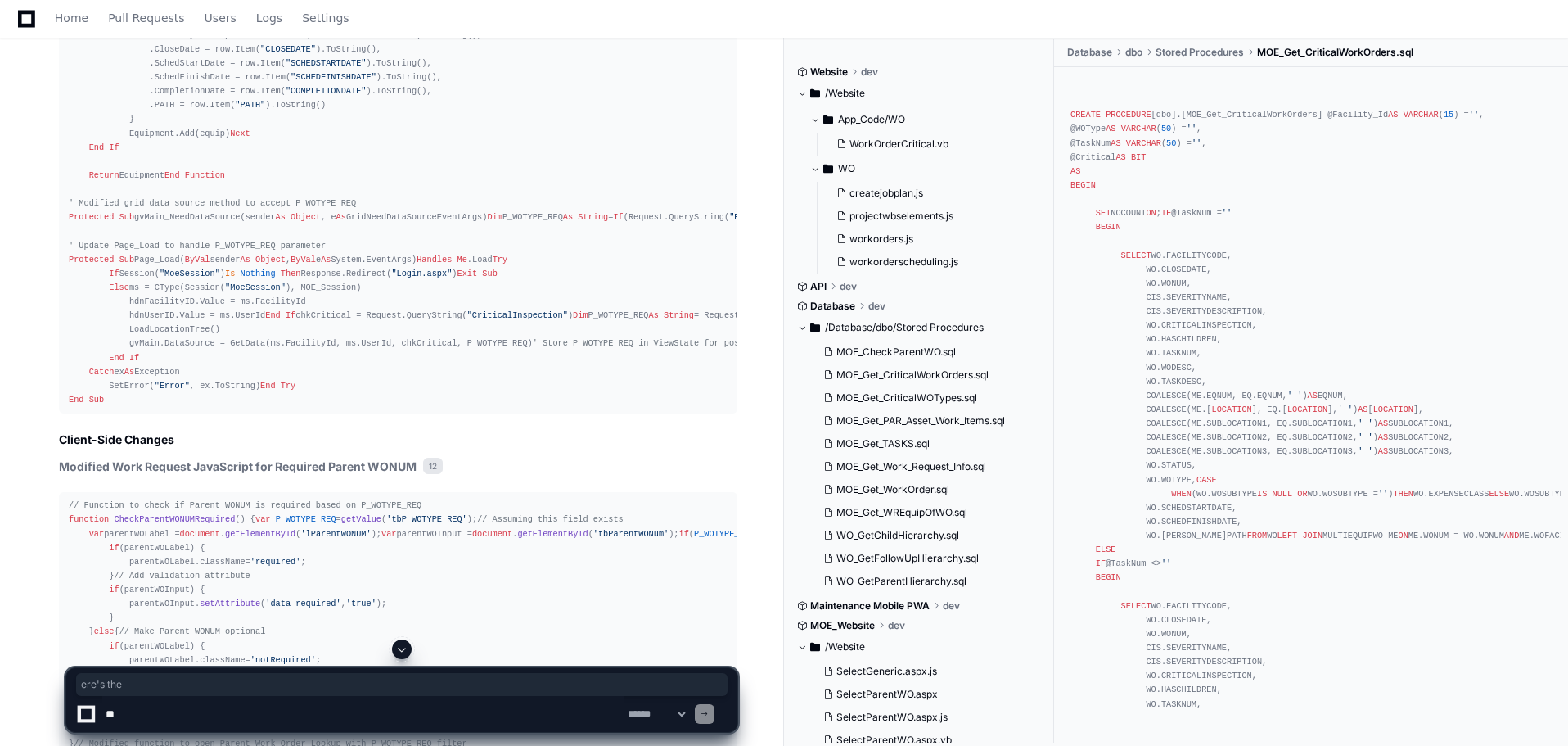
drag, startPoint x: 64, startPoint y: 283, endPoint x: 115, endPoint y: 288, distance: 51.2
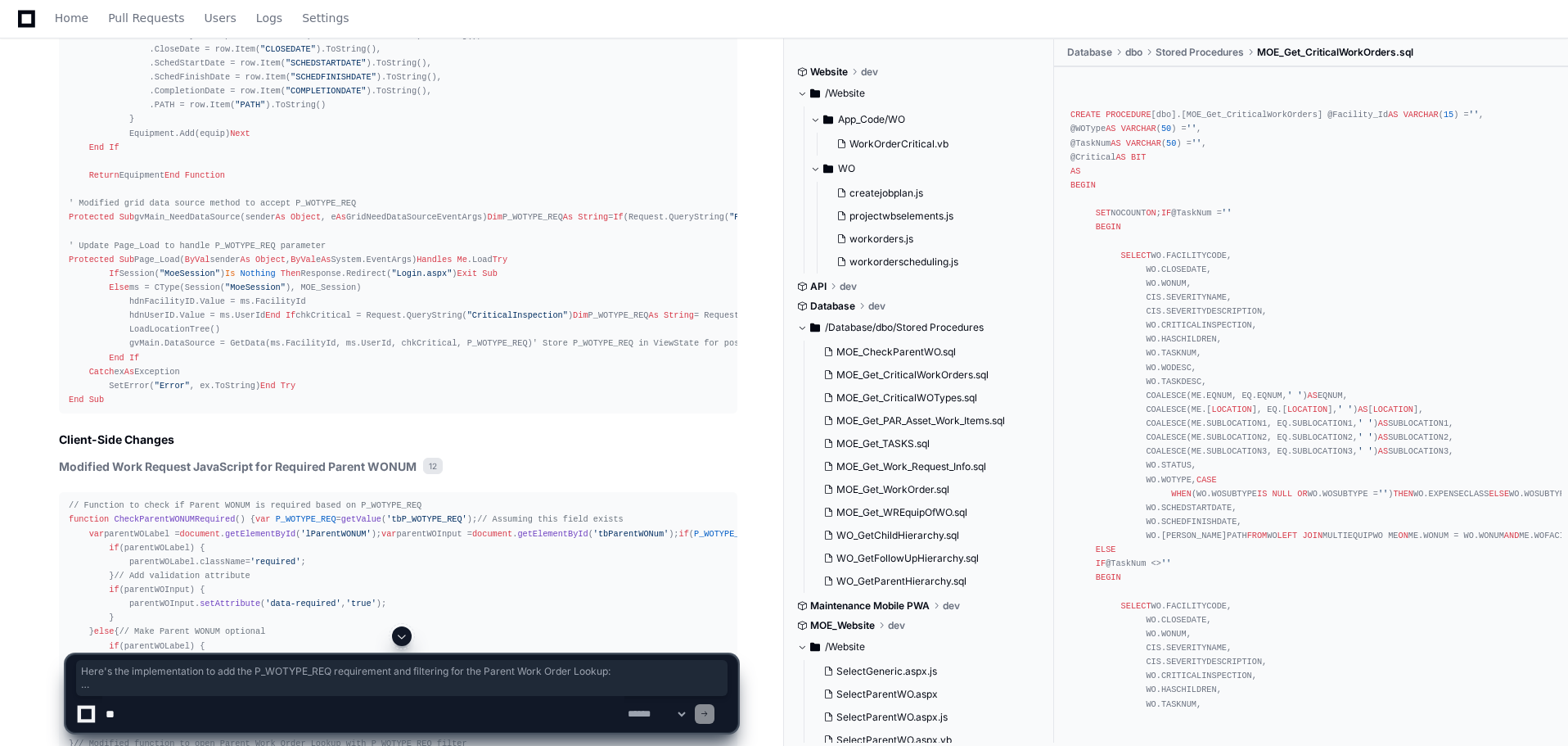
drag, startPoint x: 60, startPoint y: 286, endPoint x: 665, endPoint y: 296, distance: 605.1
click at [665, 296] on article "Here's the implementation to add the P_WOTYPE_REQ requirement and filtering for…" at bounding box center [399, 467] width 678 height 3346
copy article "Here's the implementation to add the P_WOTYPE_REQ requirement and filtering for…"
